Goal: Information Seeking & Learning: Find specific fact

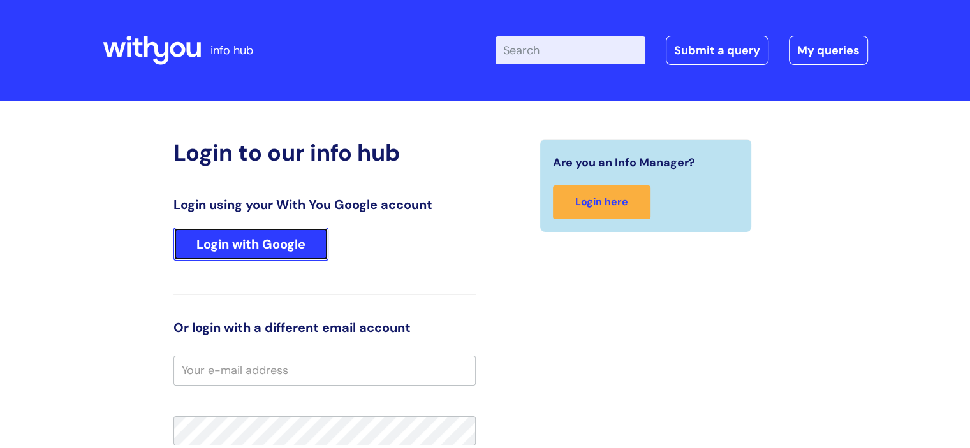
click at [279, 236] on link "Login with Google" at bounding box center [250, 244] width 155 height 33
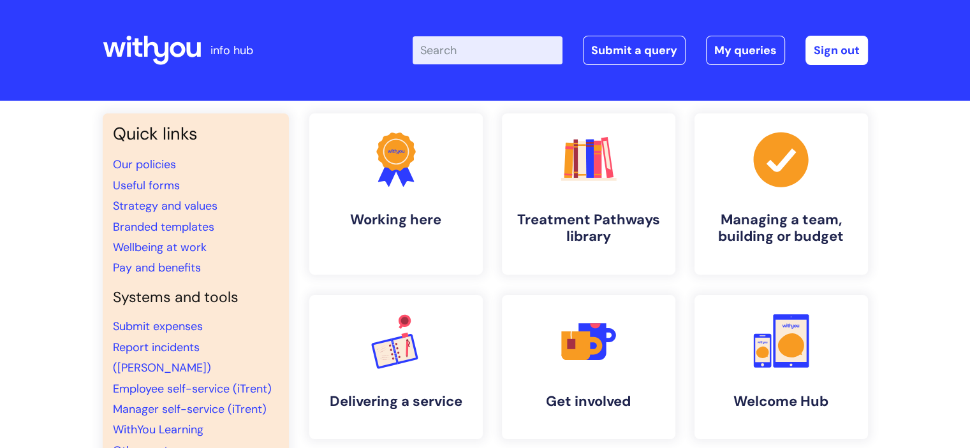
click at [499, 58] on input "Enter your search term here..." at bounding box center [488, 50] width 150 height 28
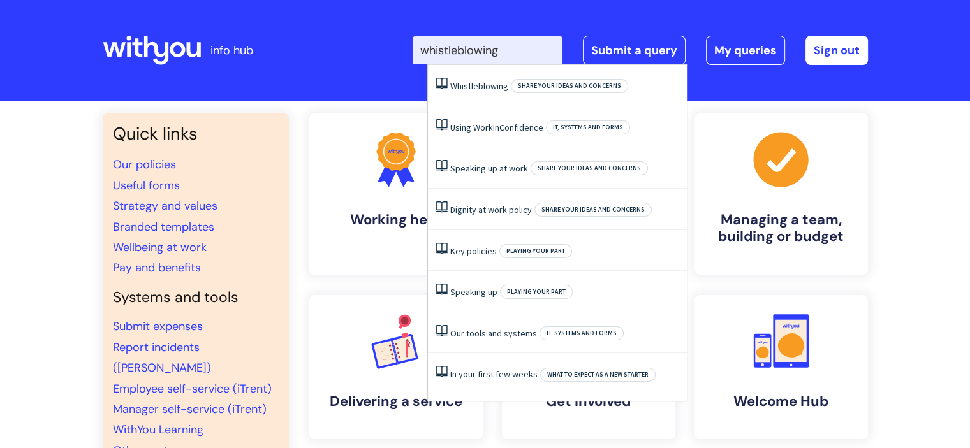
type input "whistleblowing"
click button "Search" at bounding box center [0, 0] width 0 height 0
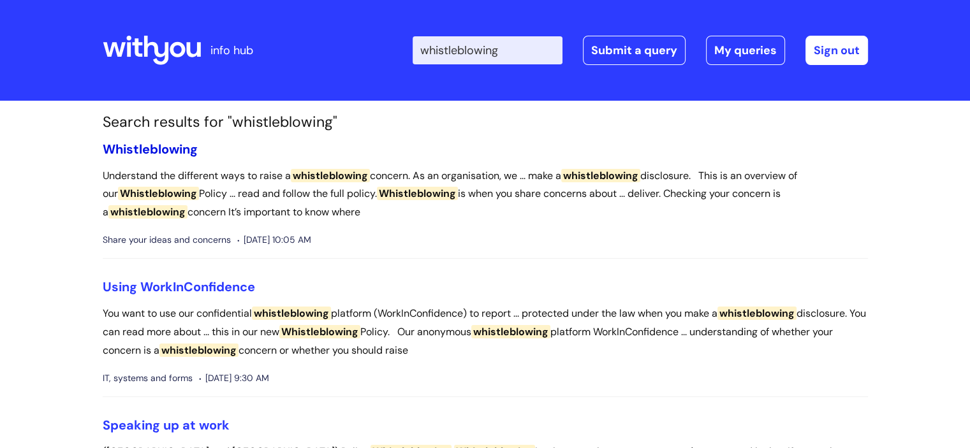
click at [176, 147] on span "Whistleblowing" at bounding box center [150, 149] width 95 height 17
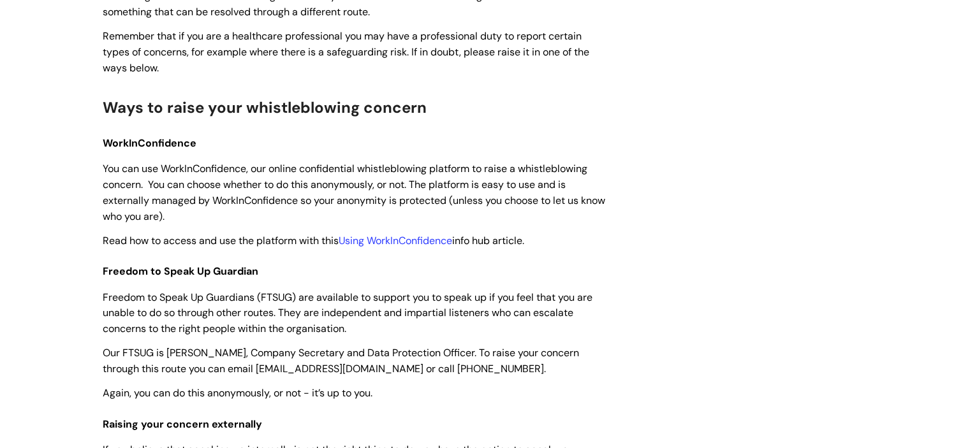
scroll to position [678, 0]
